Goal: Task Accomplishment & Management: Use online tool/utility

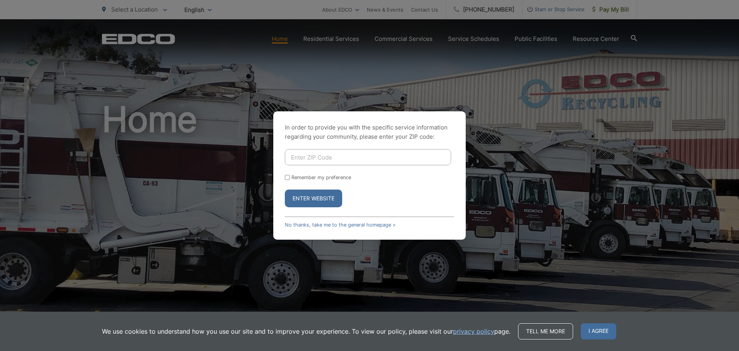
click at [325, 213] on div "In order to provide you with the specific service information regarding your co…" at bounding box center [369, 175] width 193 height 128
click at [316, 225] on link "No thanks, take me to the general homepage >" at bounding box center [340, 225] width 111 height 6
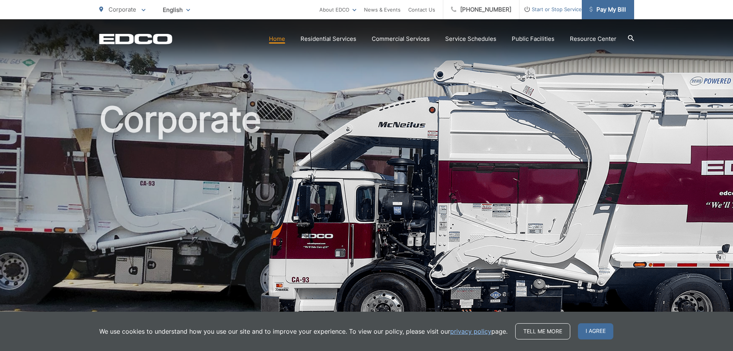
click at [598, 16] on link "Pay My Bill" at bounding box center [608, 9] width 52 height 19
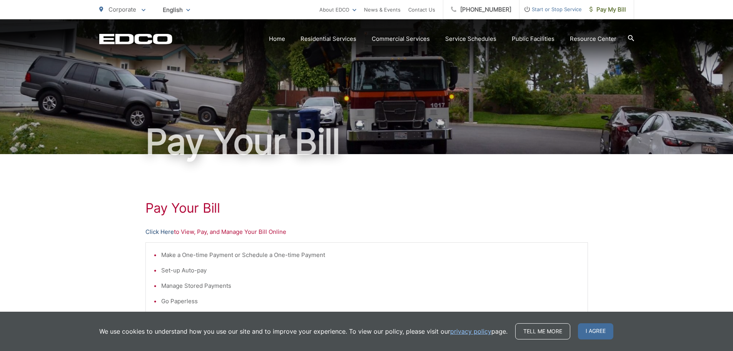
click at [164, 232] on link "Click Here" at bounding box center [160, 231] width 28 height 9
